Goal: Information Seeking & Learning: Learn about a topic

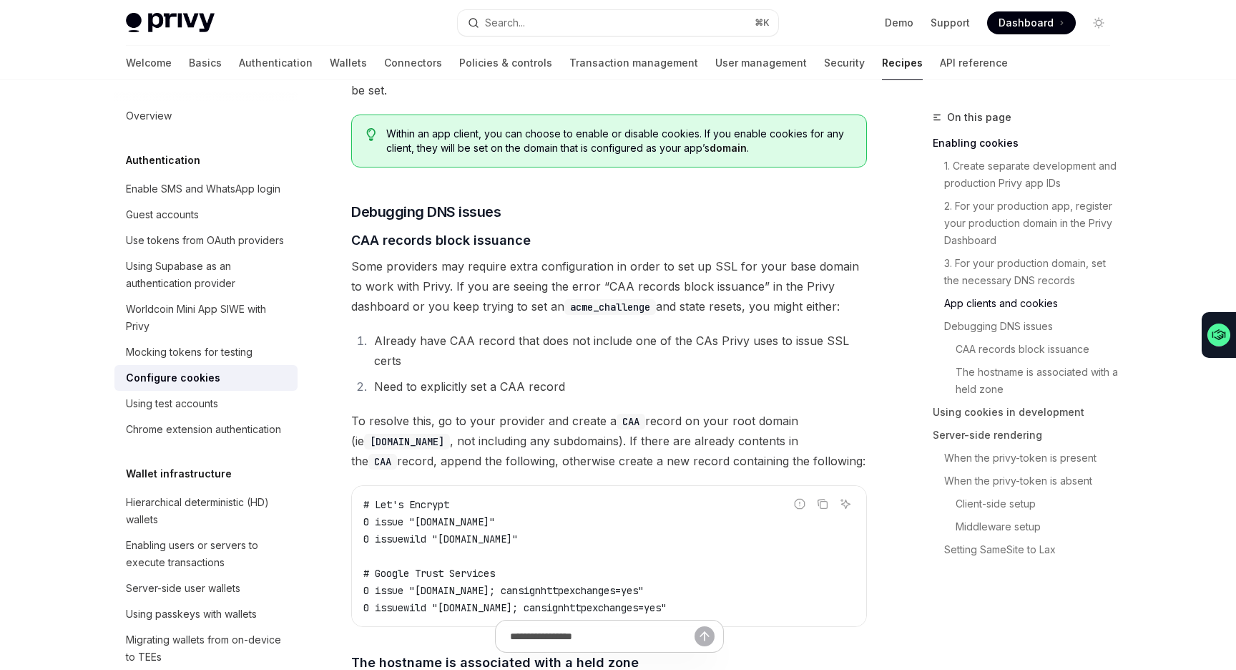
scroll to position [1652, 0]
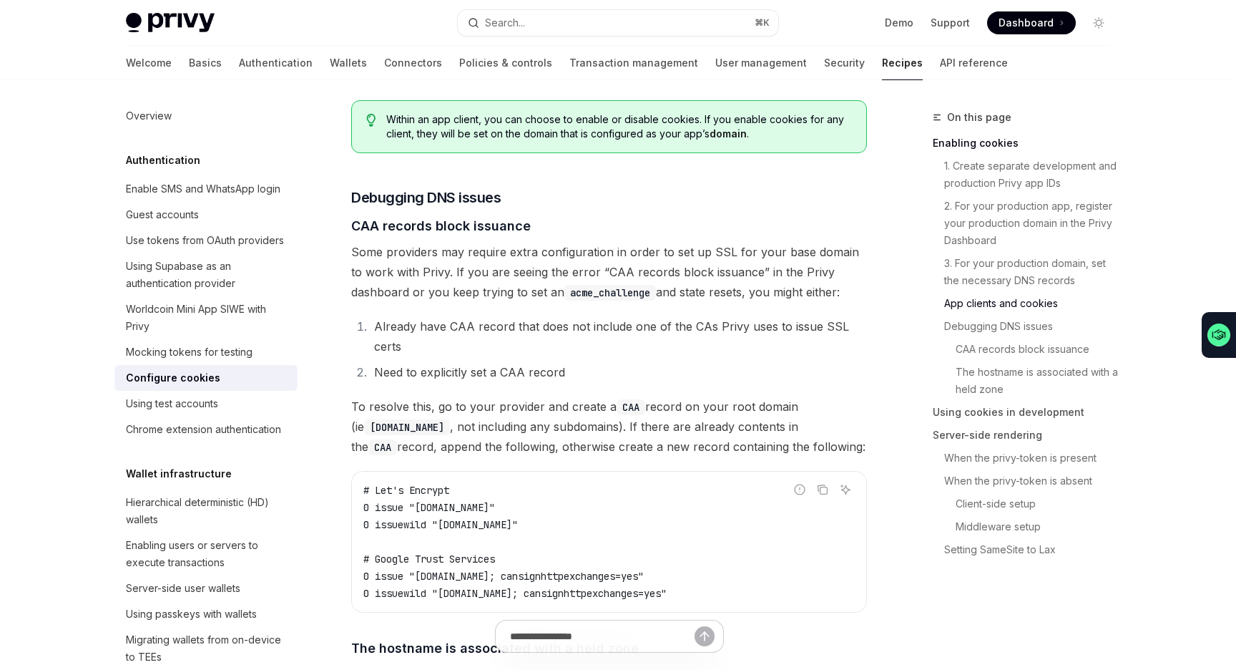
click at [1047, 114] on div "On this page" at bounding box center [1027, 117] width 189 height 17
